Goal: Information Seeking & Learning: Learn about a topic

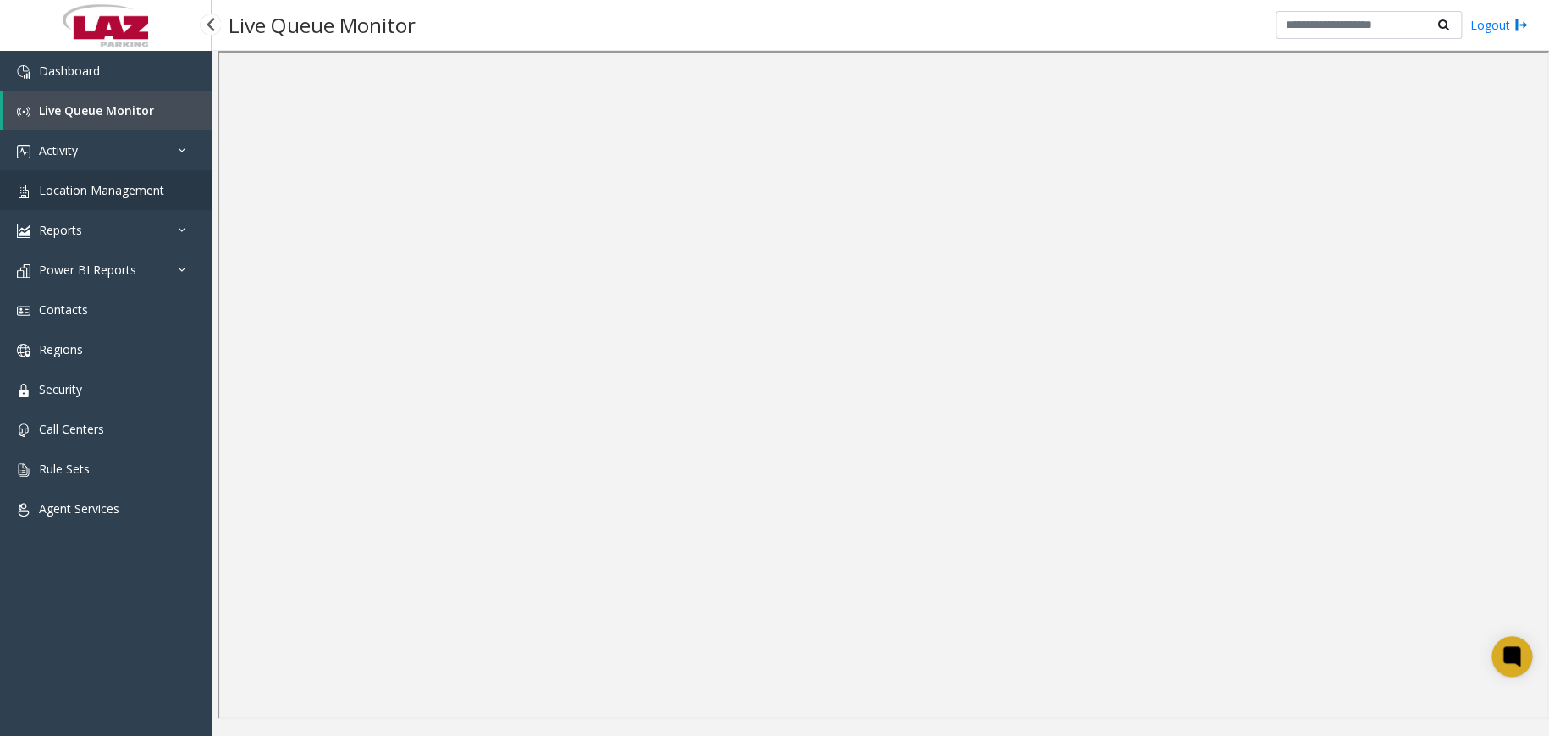
click at [151, 194] on span "Location Management" at bounding box center [101, 190] width 125 height 16
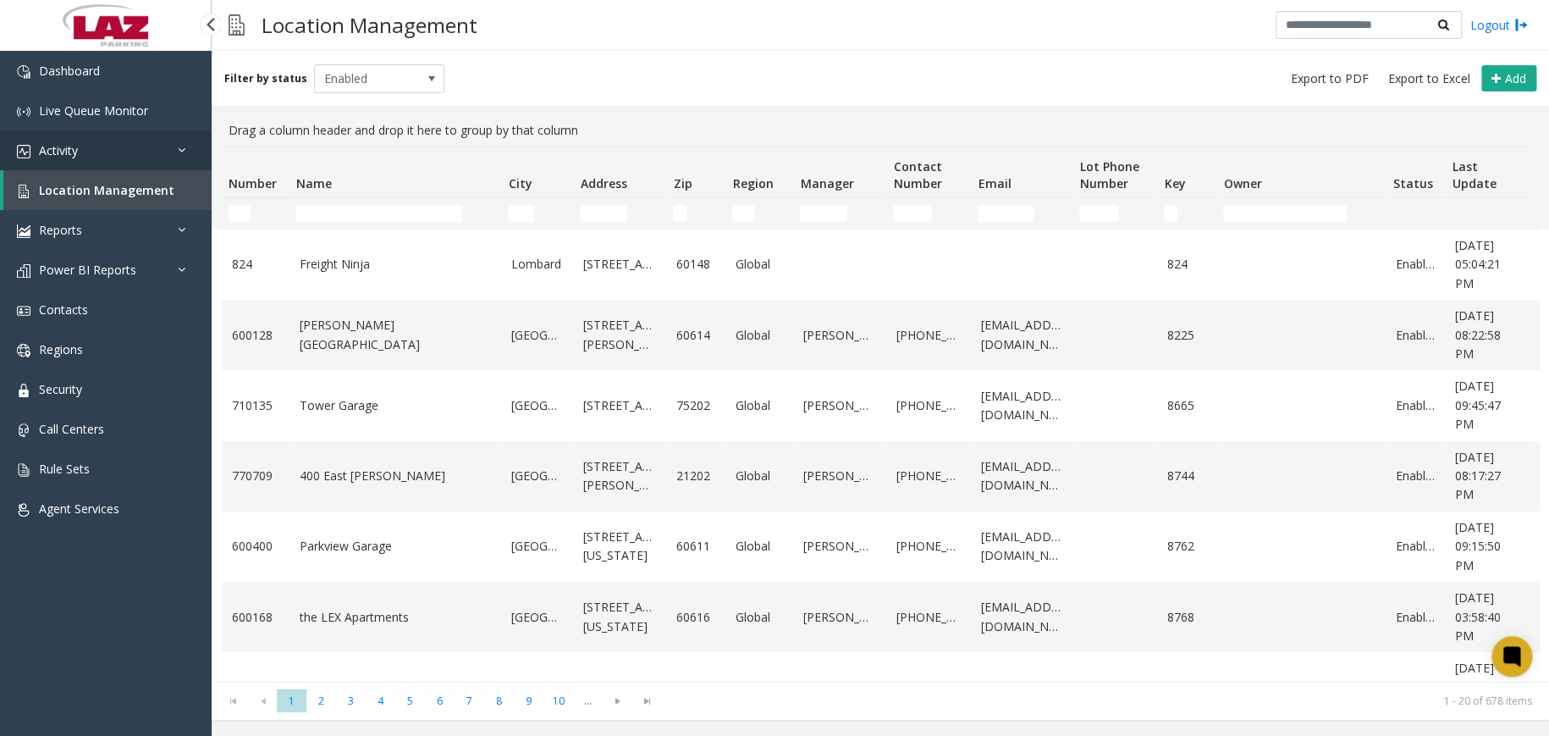
click at [170, 149] on link "Activity" at bounding box center [106, 150] width 212 height 40
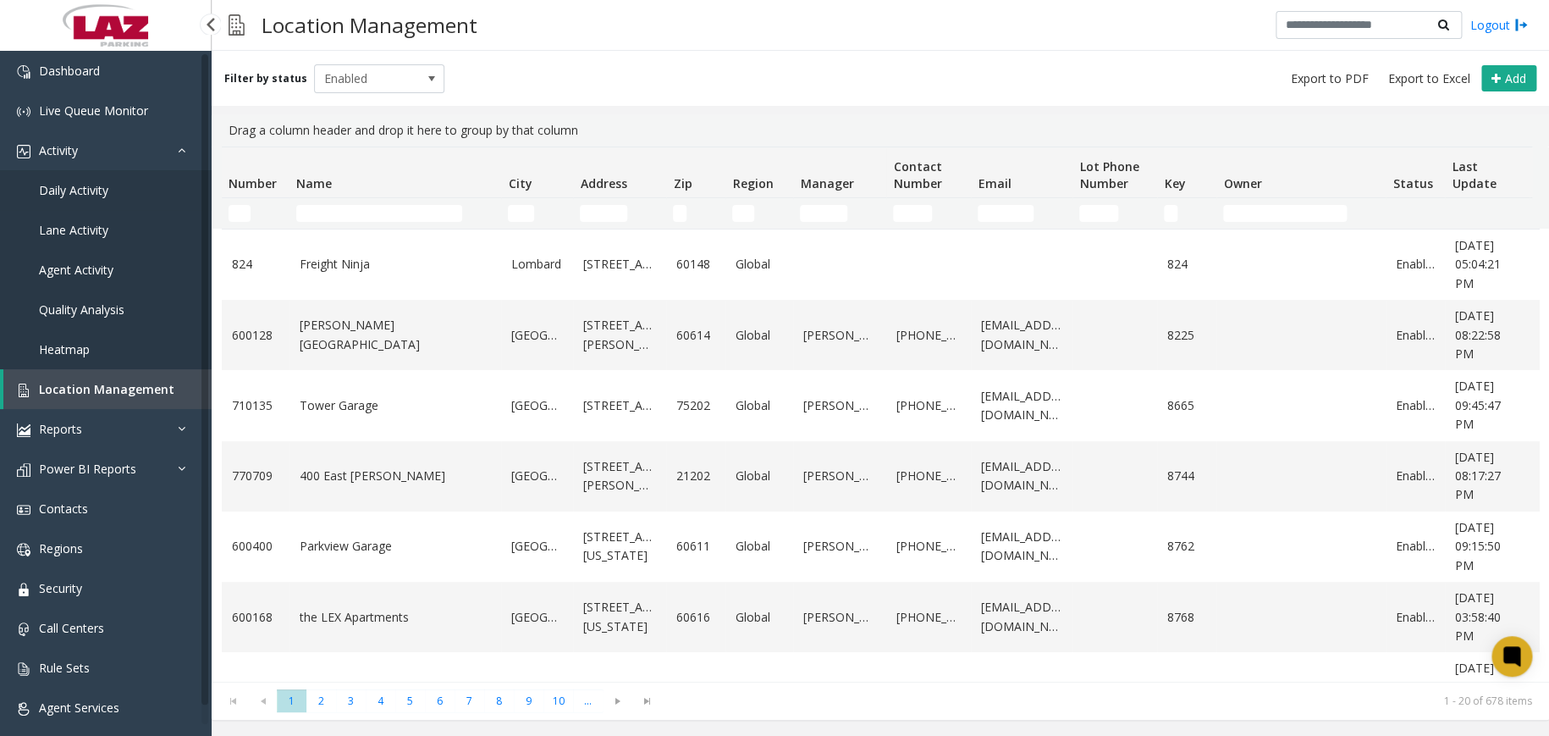
click at [73, 187] on span "Daily Activity" at bounding box center [73, 190] width 69 height 16
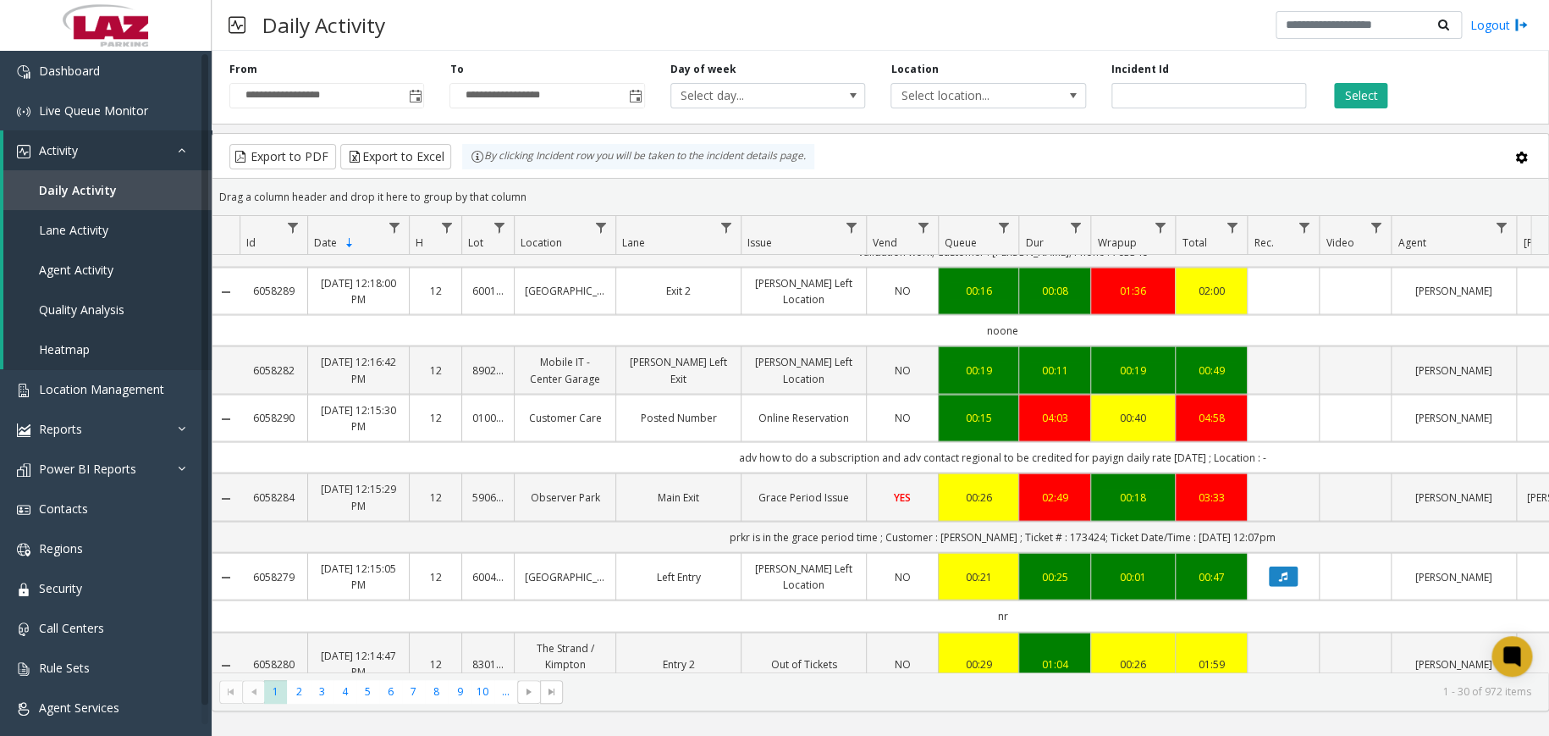
scroll to position [1924, 0]
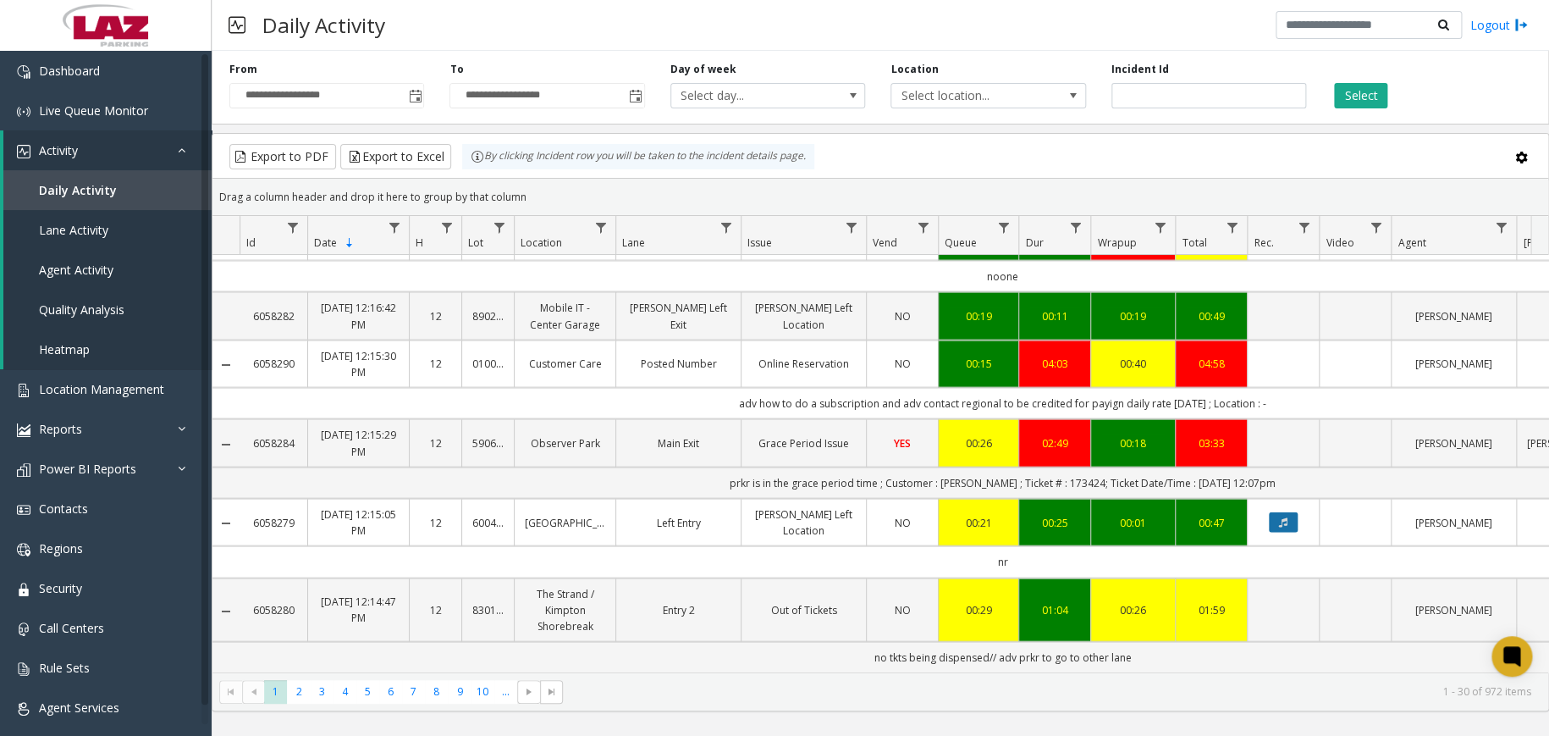
click at [1286, 517] on icon "Data table" at bounding box center [1283, 522] width 8 height 10
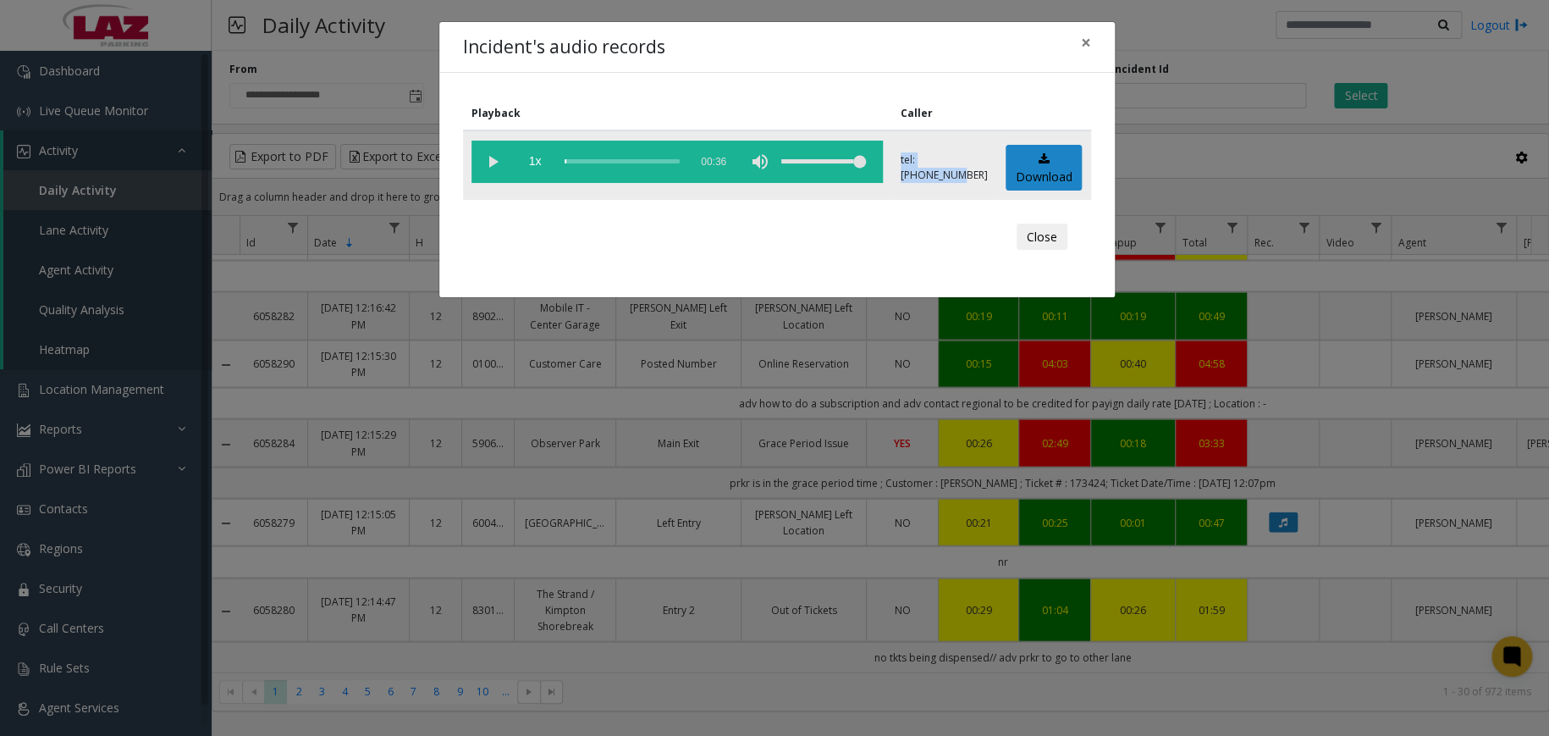
drag, startPoint x: 925, startPoint y: 156, endPoint x: 906, endPoint y: 161, distance: 20.1
click at [906, 161] on td "tel:[PHONE_NUMBER]" at bounding box center [944, 164] width 105 height 69
click at [964, 87] on div "Playback Caller 1x 00:36 tel:[PHONE_NUMBER] Download Close" at bounding box center [777, 185] width 676 height 224
click at [949, 159] on p "tel:[PHONE_NUMBER]" at bounding box center [944, 167] width 87 height 30
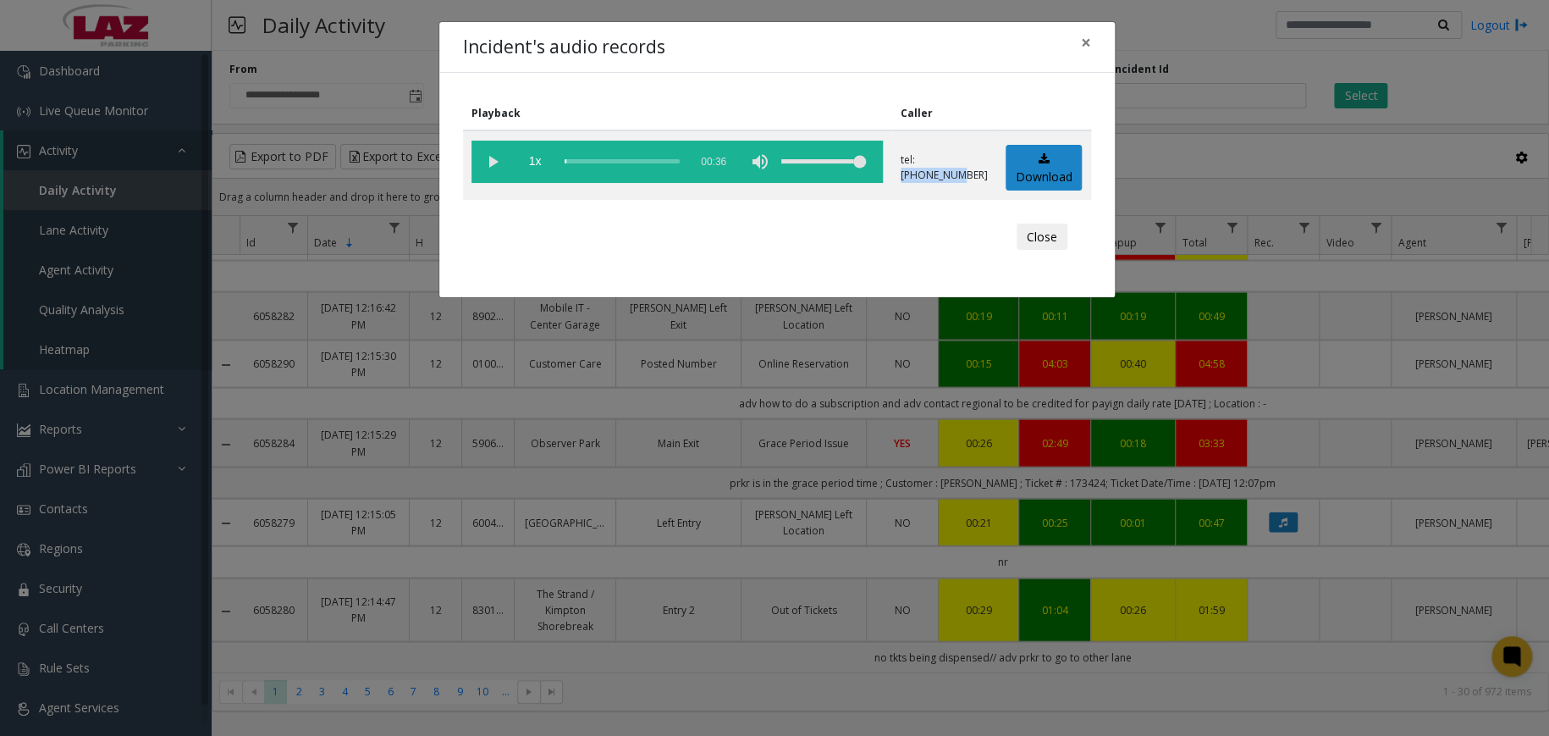
click at [940, 231] on div "Close" at bounding box center [777, 237] width 604 height 51
click at [1092, 39] on button "×" at bounding box center [1086, 42] width 34 height 41
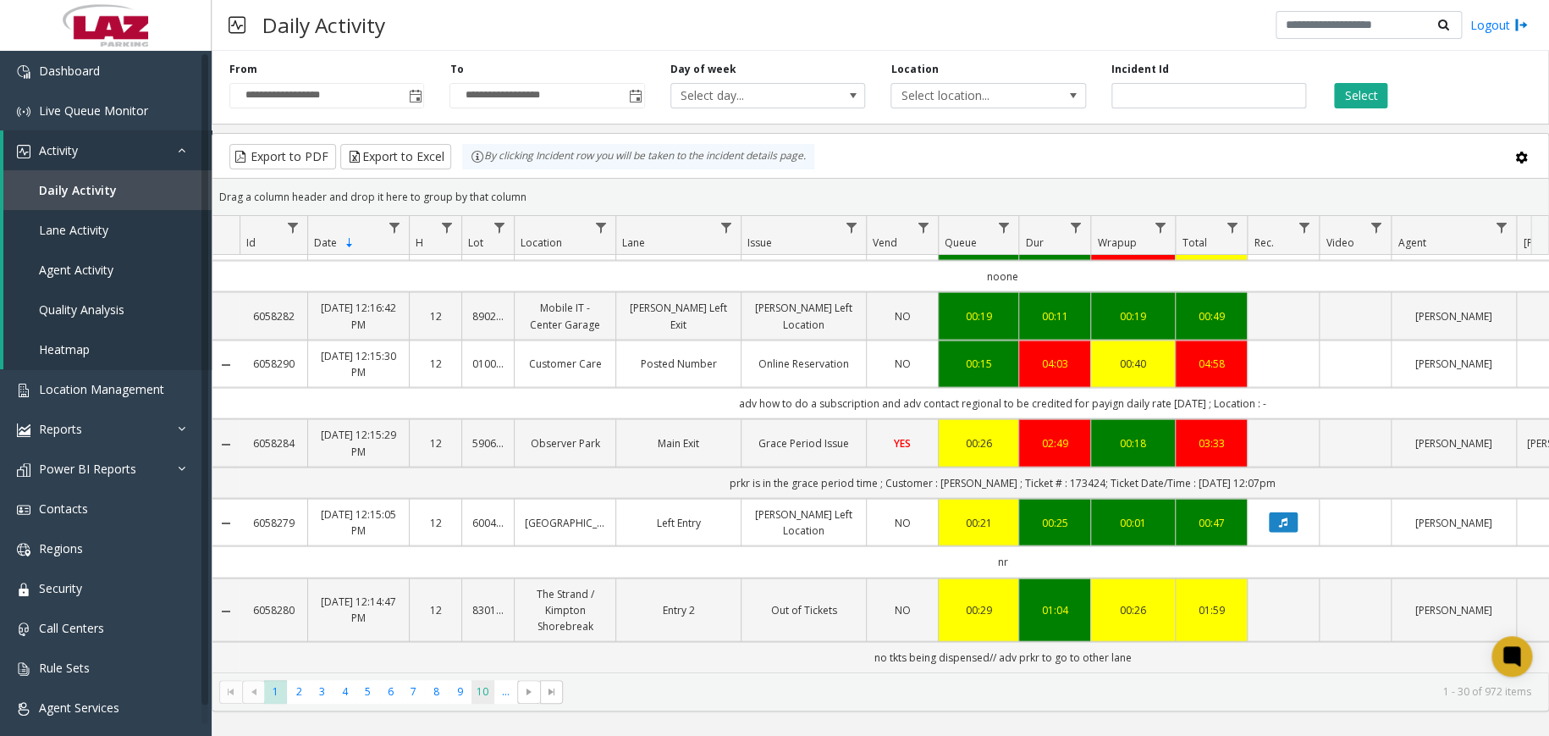
click at [477, 694] on span "10" at bounding box center [483, 691] width 23 height 23
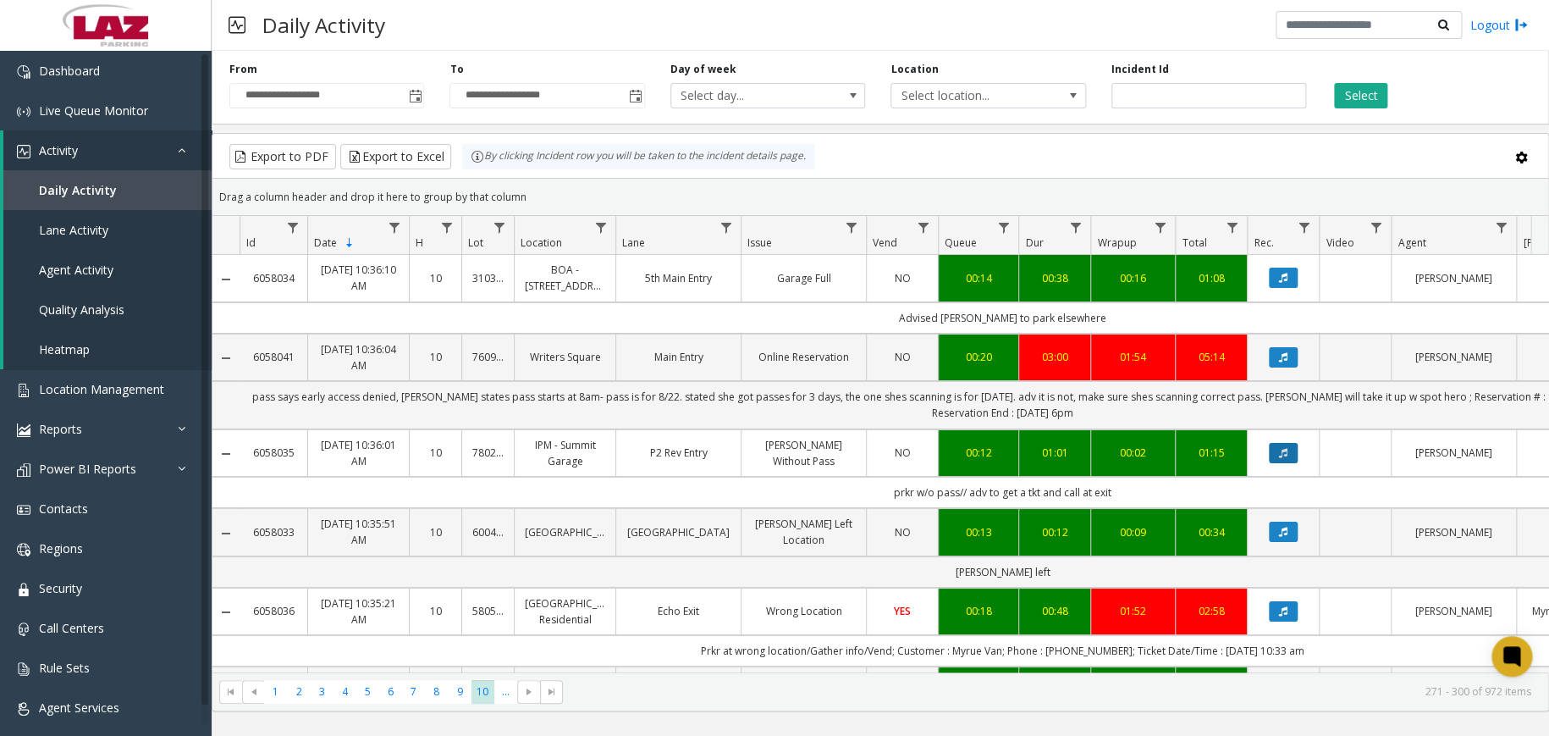
click at [1288, 456] on button "Data table" at bounding box center [1283, 453] width 29 height 20
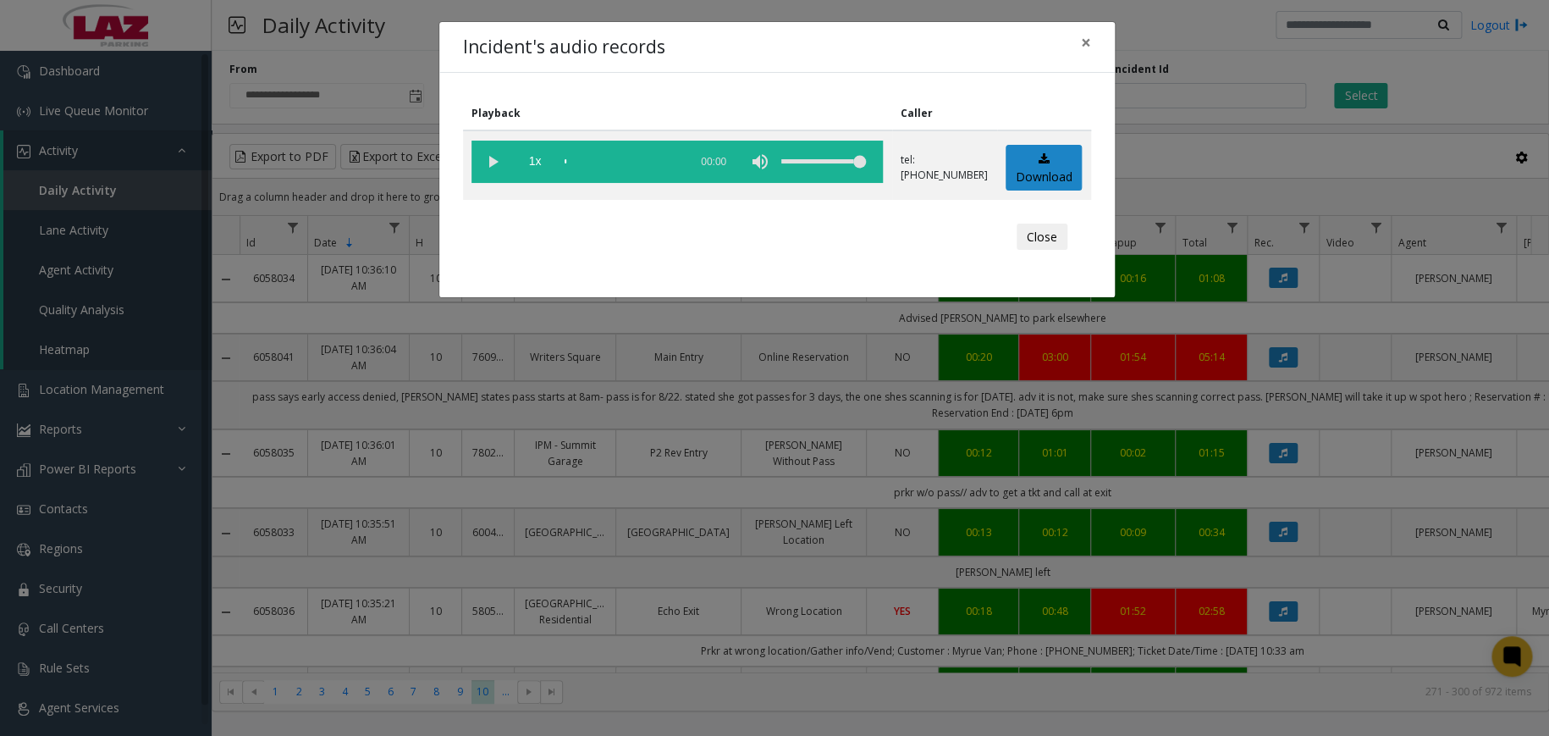
click at [931, 240] on div "Close" at bounding box center [777, 237] width 604 height 51
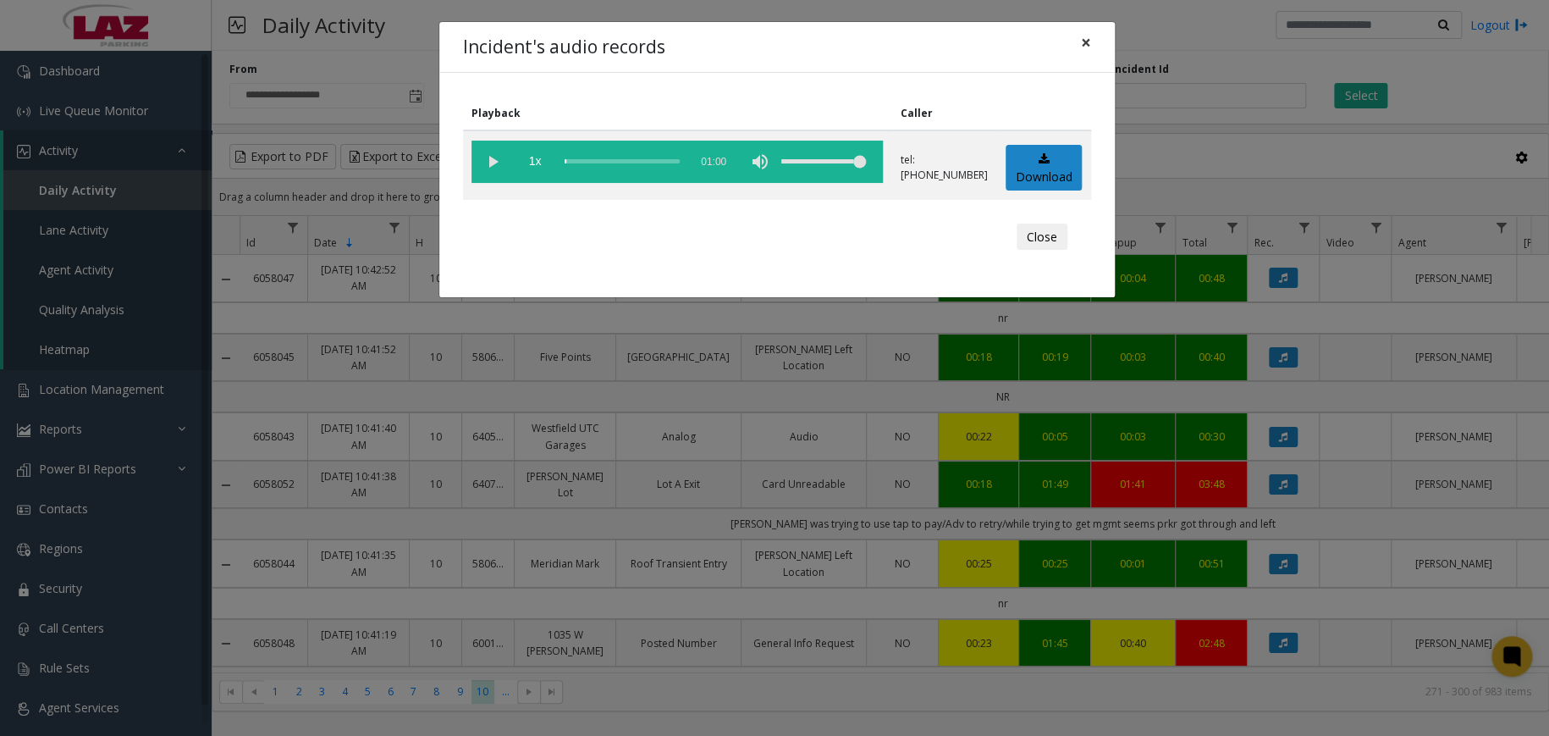
click at [1082, 43] on span "×" at bounding box center [1086, 42] width 10 height 24
